Goal: Information Seeking & Learning: Learn about a topic

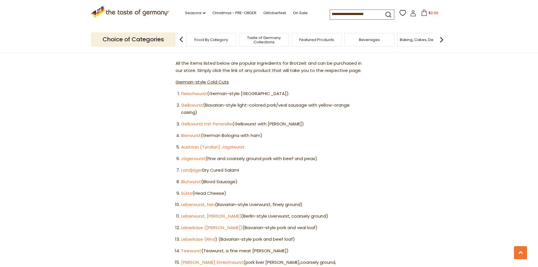
scroll to position [463, 0]
drag, startPoint x: 180, startPoint y: 97, endPoint x: 196, endPoint y: 95, distance: 16.4
click at [196, 95] on ol "Fleischwurst (German-style Bologna): Gelbwurst (Bavarian-style light-colored po…" at bounding box center [268, 220] width 187 height 261
drag, startPoint x: 196, startPoint y: 95, endPoint x: 171, endPoint y: 91, distance: 25.7
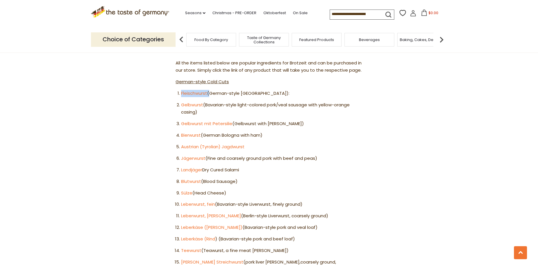
drag, startPoint x: 209, startPoint y: 95, endPoint x: 180, endPoint y: 93, distance: 29.0
click at [181, 93] on li "Fleischwurst (German-style Bologna):" at bounding box center [271, 93] width 181 height 7
copy li "Fleischwurst"
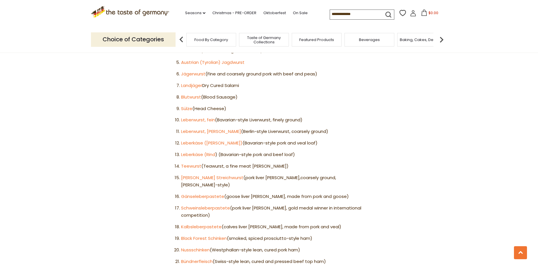
scroll to position [550, 0]
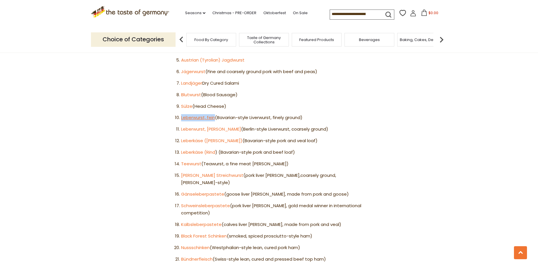
drag, startPoint x: 177, startPoint y: 121, endPoint x: 214, endPoint y: 120, distance: 37.1
click at [214, 120] on li "Leberwurst, fein (Bavarian-style Liverwurst, finely ground)" at bounding box center [271, 117] width 181 height 7
copy link "Leberwurst, fein"
drag, startPoint x: 203, startPoint y: 85, endPoint x: 180, endPoint y: 85, distance: 22.9
click at [181, 85] on li "Landjäger Dry Cured Salami" at bounding box center [271, 83] width 181 height 7
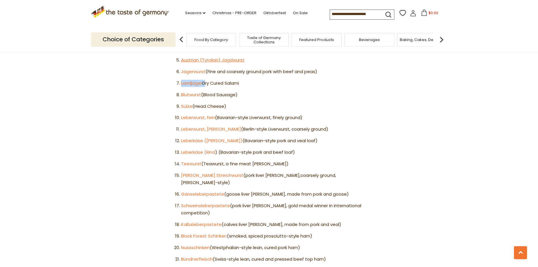
copy li "Landjäger"
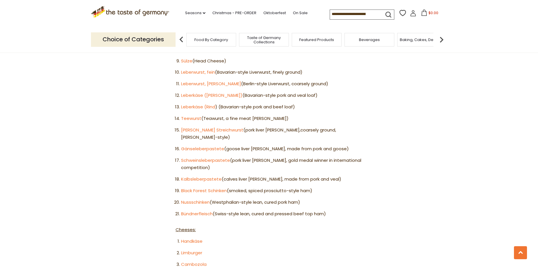
scroll to position [608, 0]
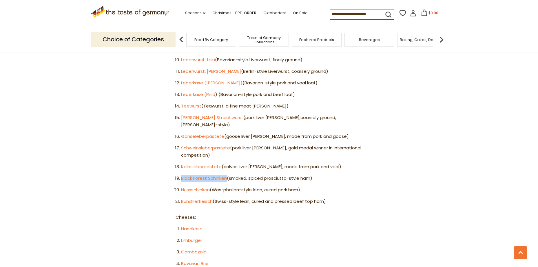
drag, startPoint x: 178, startPoint y: 174, endPoint x: 227, endPoint y: 171, distance: 48.7
click at [227, 175] on li "Black Forest Schinken (smoked, spiced prosciutto-style ham)" at bounding box center [271, 178] width 181 height 7
copy link "Black Forest Schinken"
